Goal: Information Seeking & Learning: Learn about a topic

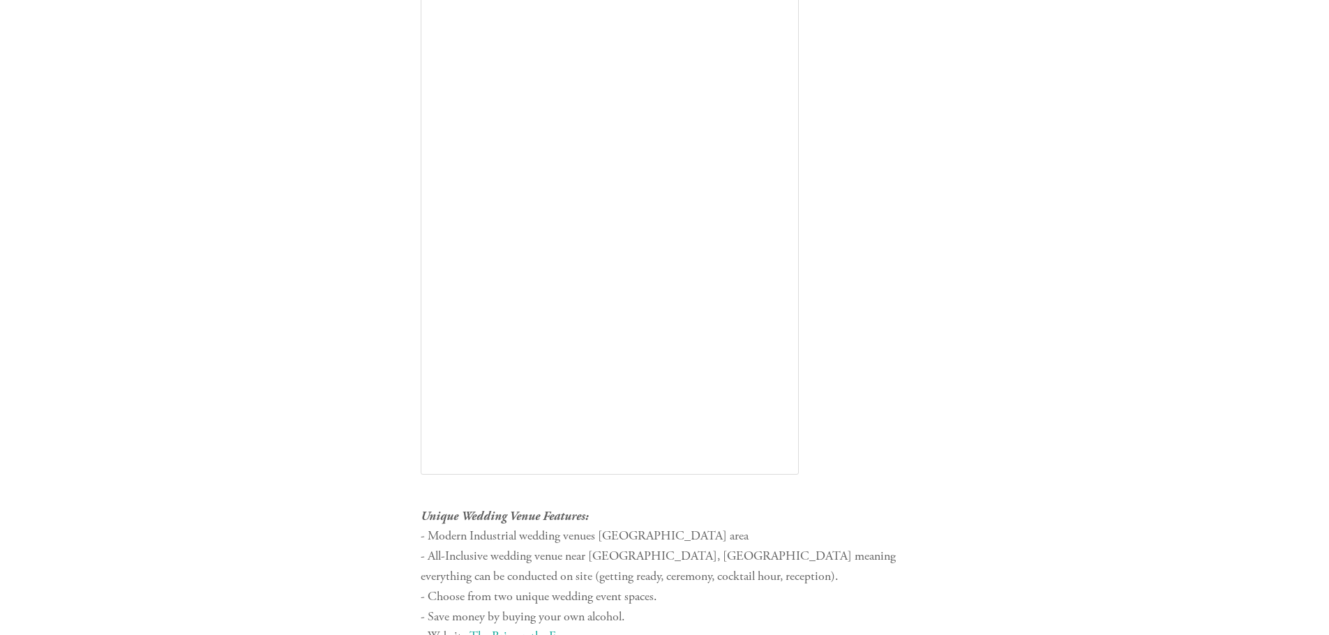
scroll to position [3627, 0]
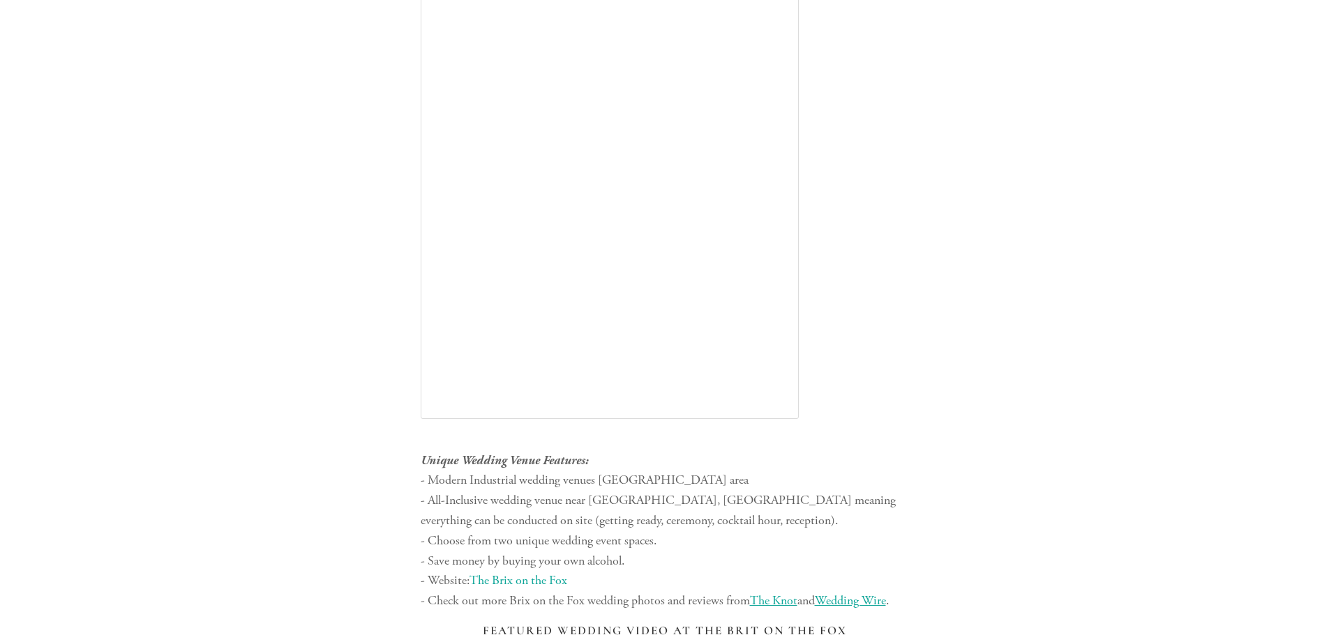
click at [503, 573] on link "The Brix on the Fox" at bounding box center [518, 581] width 98 height 16
click at [517, 573] on link "The Brix on the Fox" at bounding box center [518, 581] width 98 height 16
click at [506, 573] on link "The Brix on the Fox" at bounding box center [518, 581] width 98 height 16
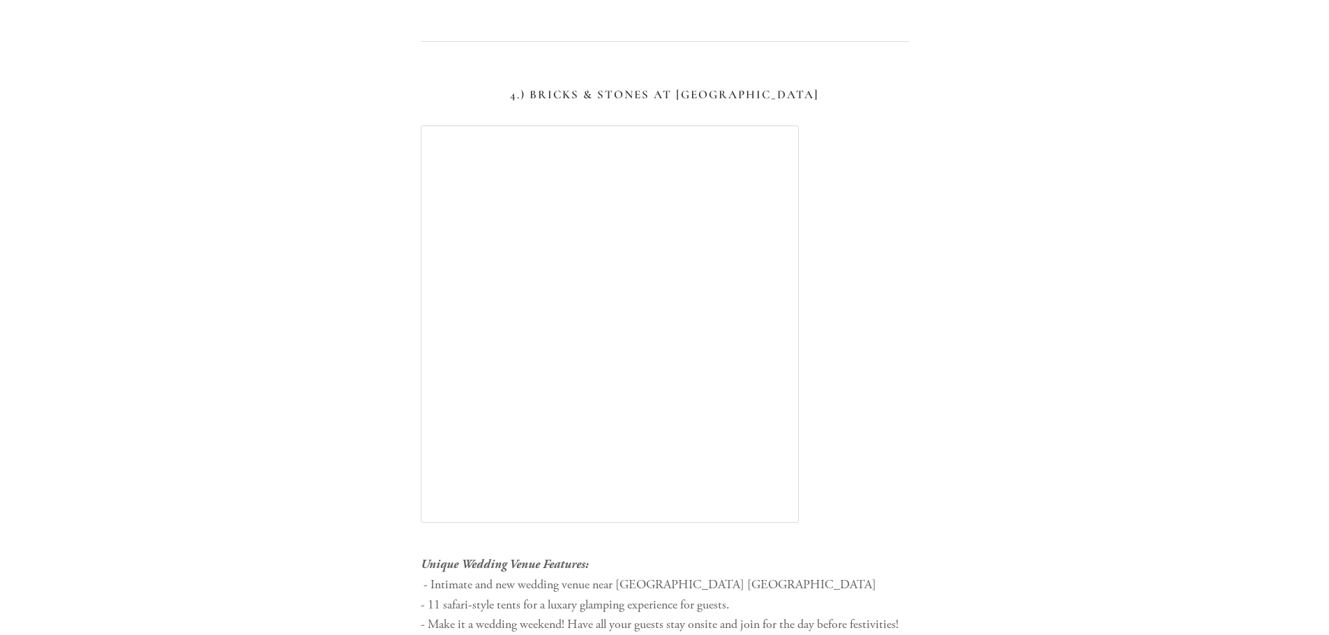
scroll to position [4673, 0]
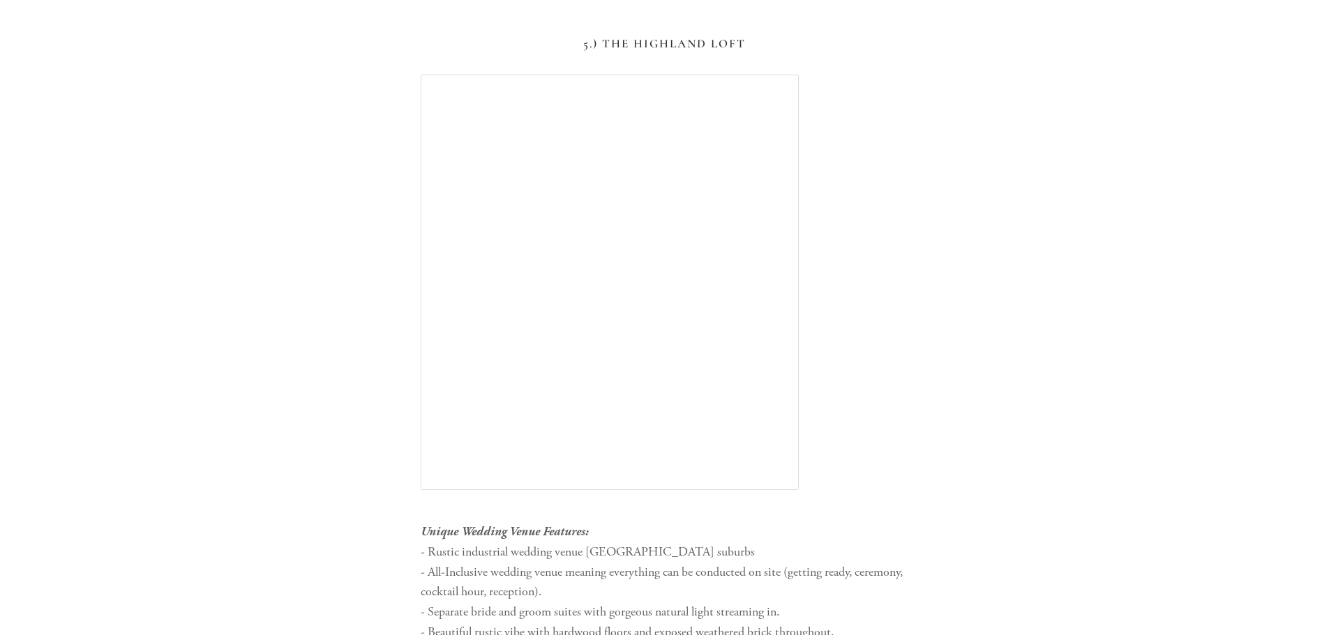
scroll to position [5998, 0]
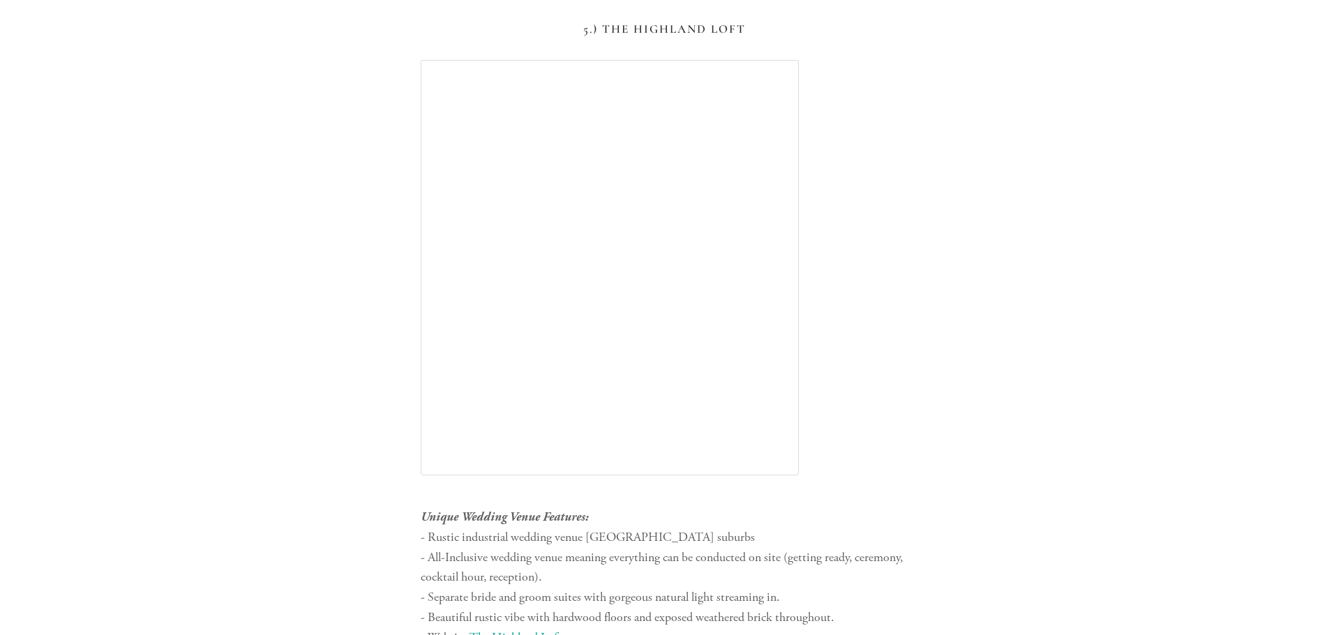
click at [547, 630] on link "The Highland Loft" at bounding box center [515, 638] width 92 height 16
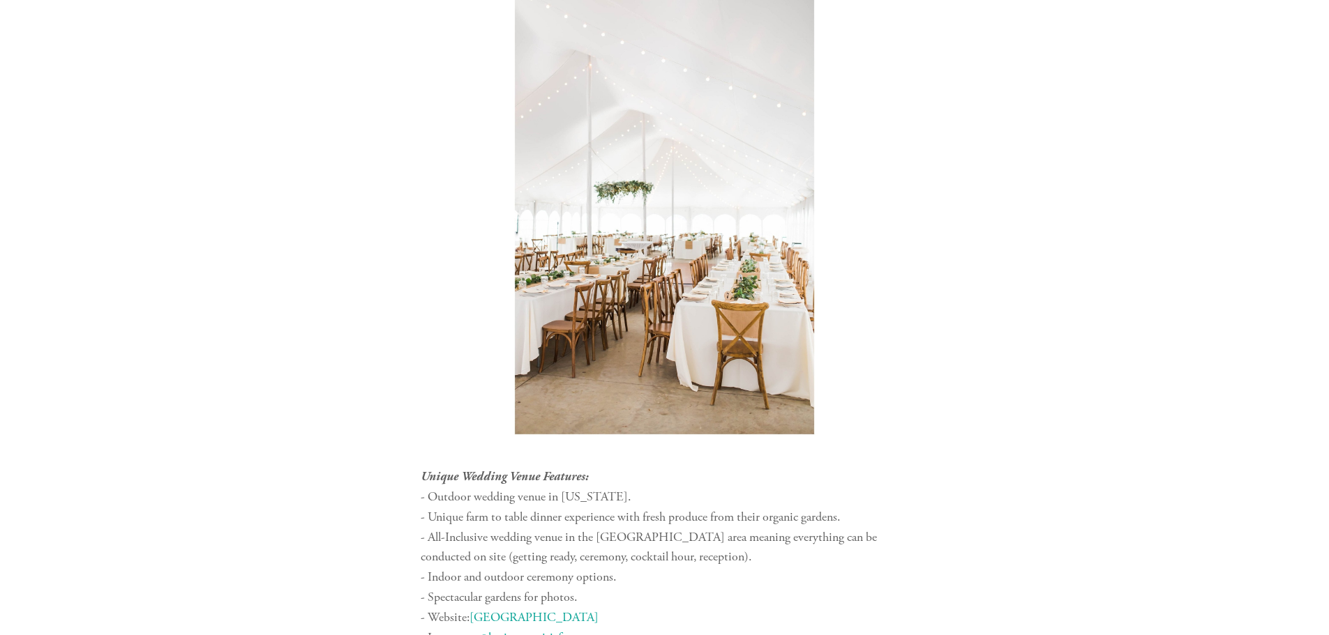
scroll to position [7462, 0]
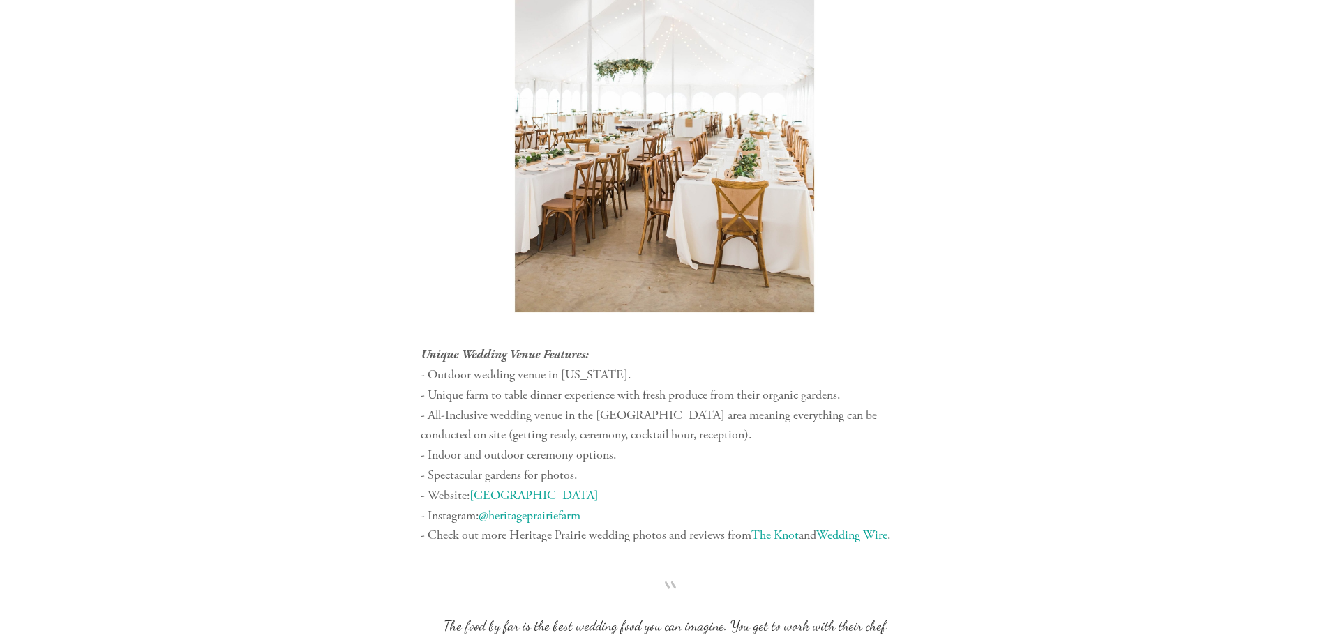
click at [523, 487] on link "[GEOGRAPHIC_DATA]" at bounding box center [533, 495] width 129 height 16
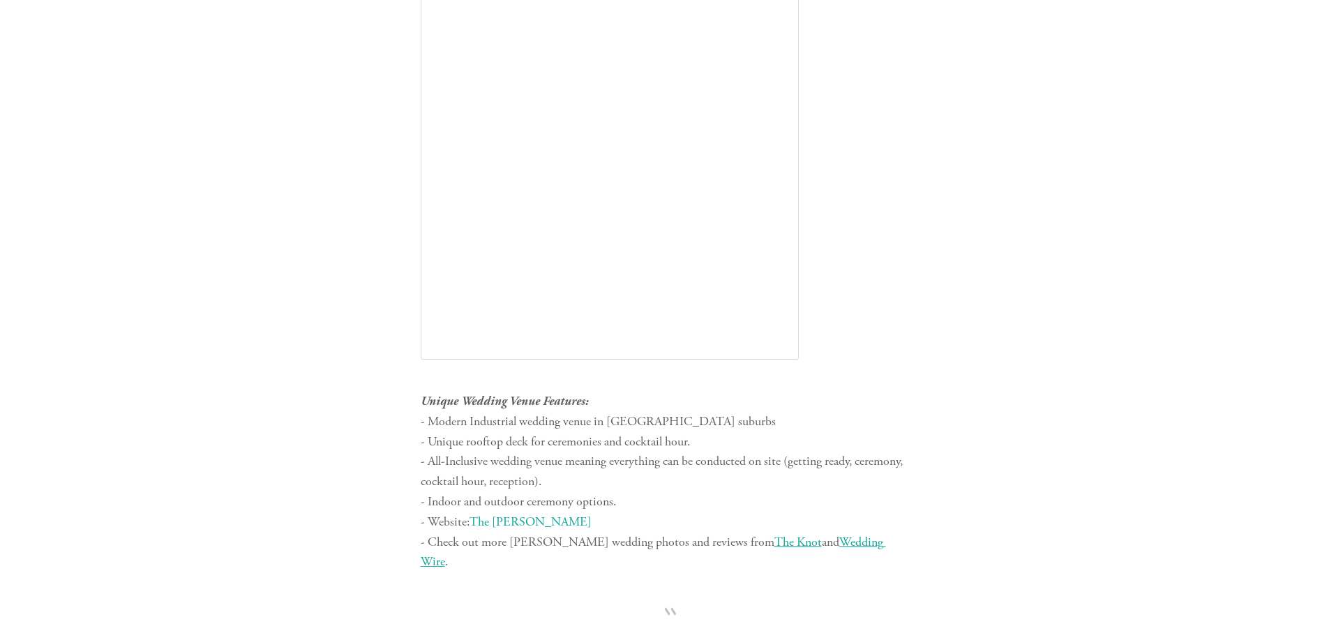
scroll to position [8718, 0]
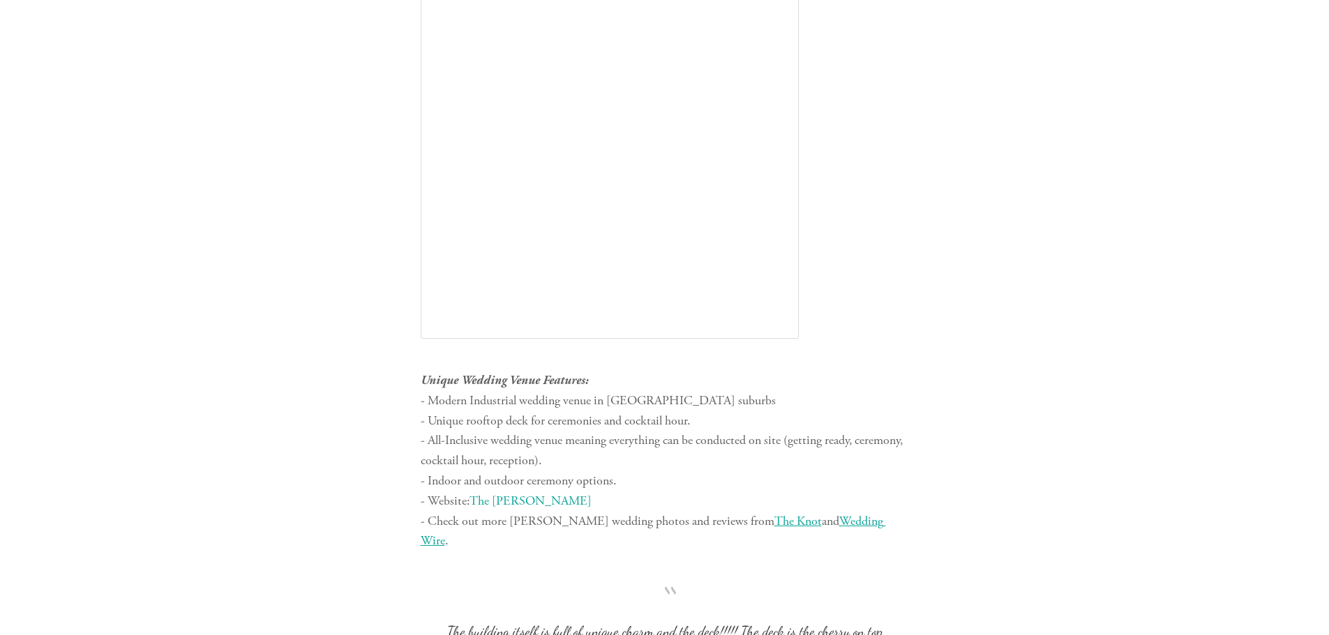
click at [486, 493] on link "The [PERSON_NAME]" at bounding box center [530, 501] width 122 height 16
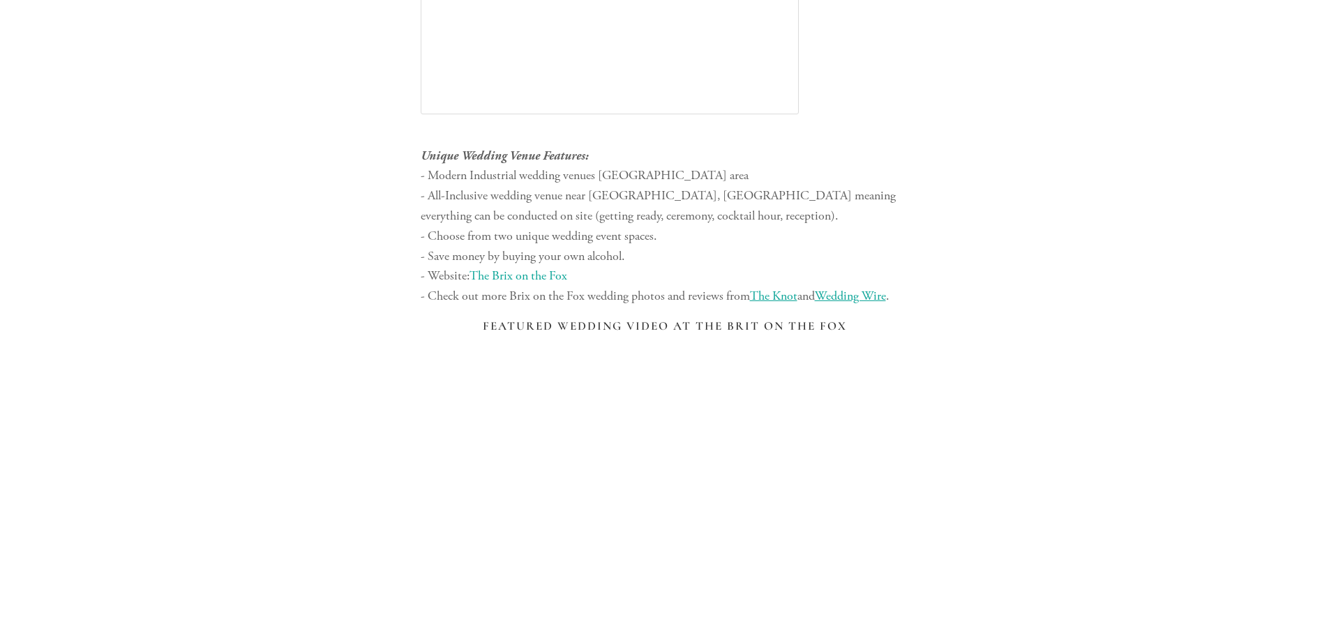
scroll to position [3874, 0]
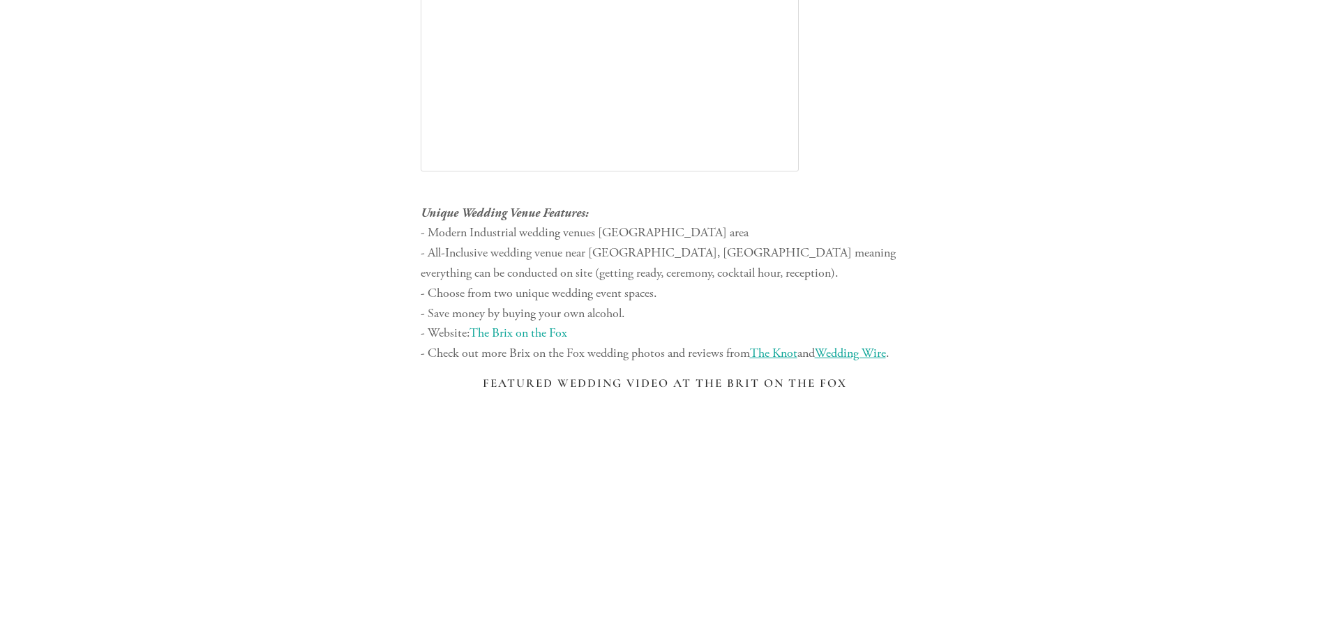
click at [481, 325] on link "The Brix on the Fox" at bounding box center [518, 333] width 98 height 16
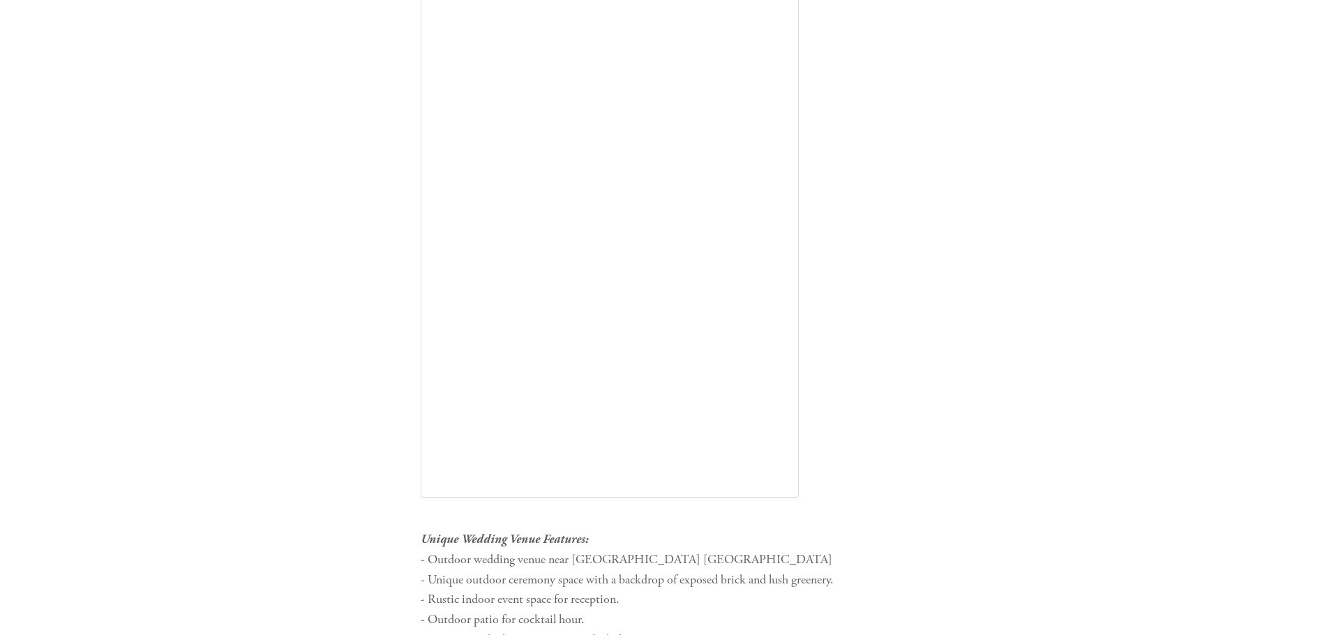
scroll to position [2200, 0]
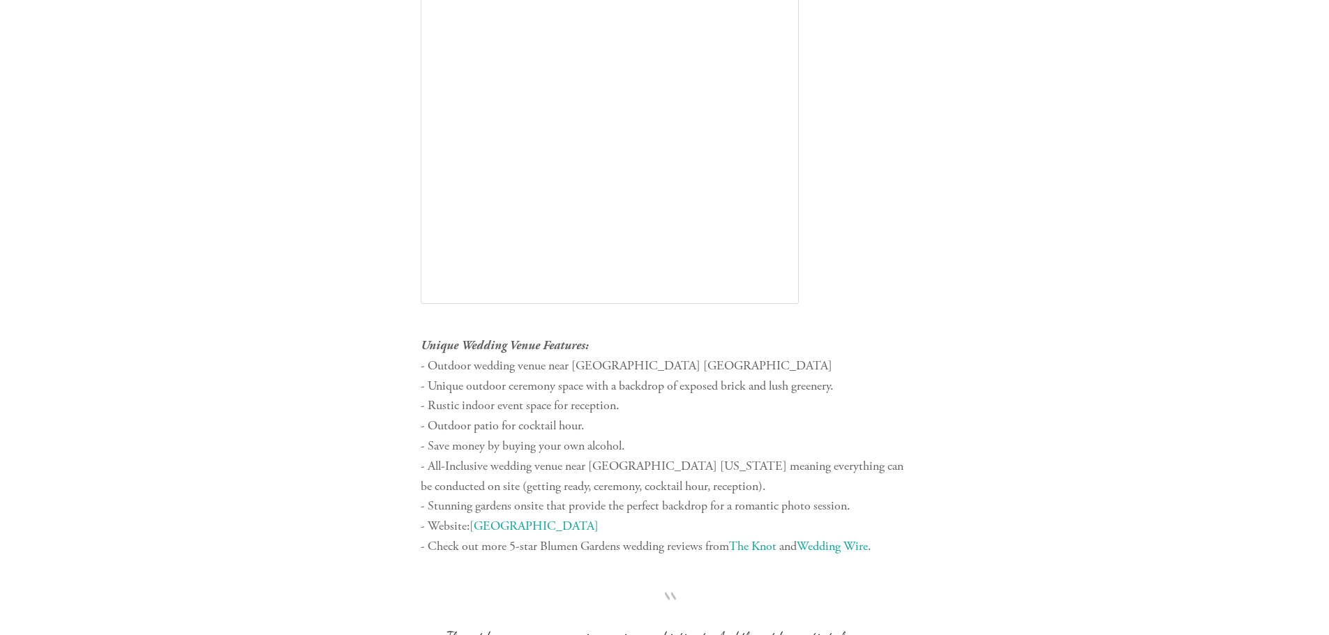
click at [519, 518] on link "[GEOGRAPHIC_DATA]" at bounding box center [533, 526] width 129 height 16
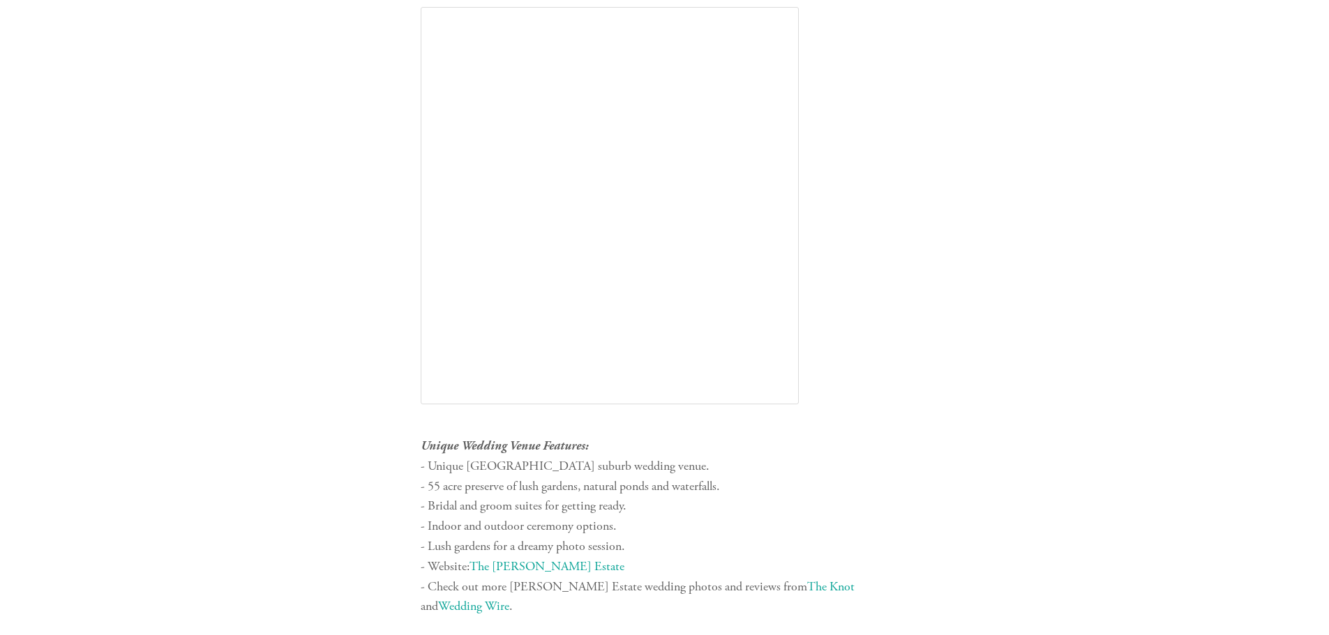
scroll to position [907, 0]
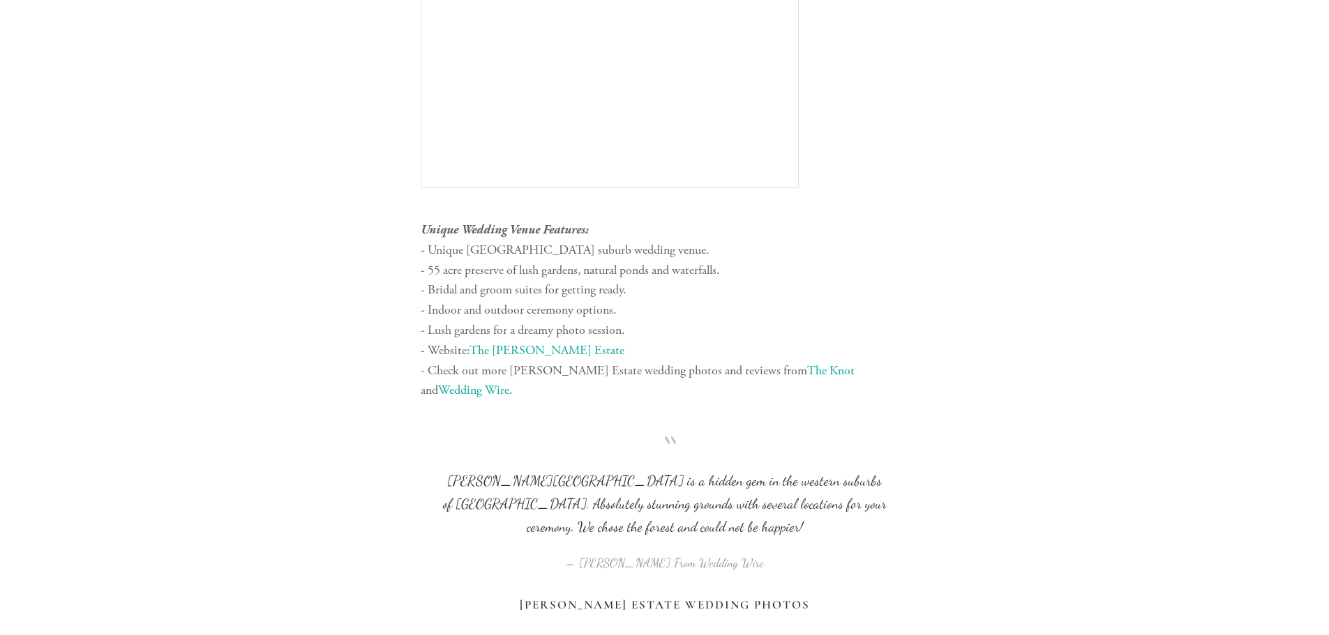
click at [508, 342] on link "The [PERSON_NAME] Estate" at bounding box center [546, 350] width 155 height 16
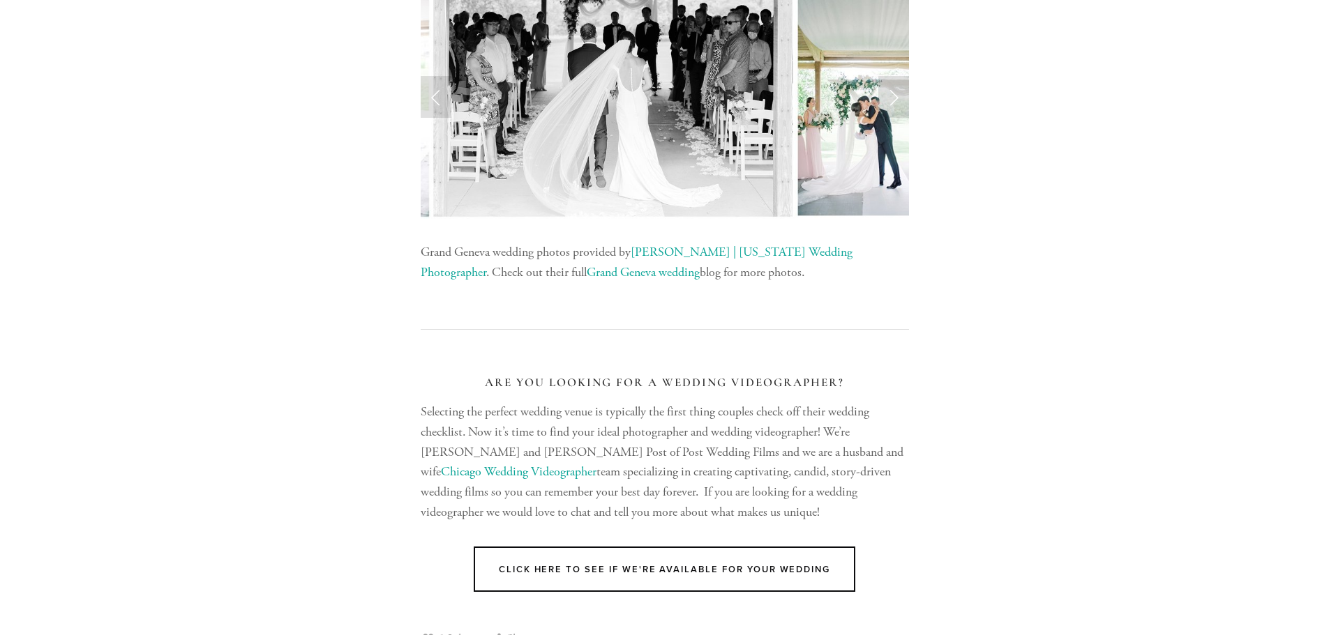
scroll to position [11089, 0]
